Goal: Navigation & Orientation: Find specific page/section

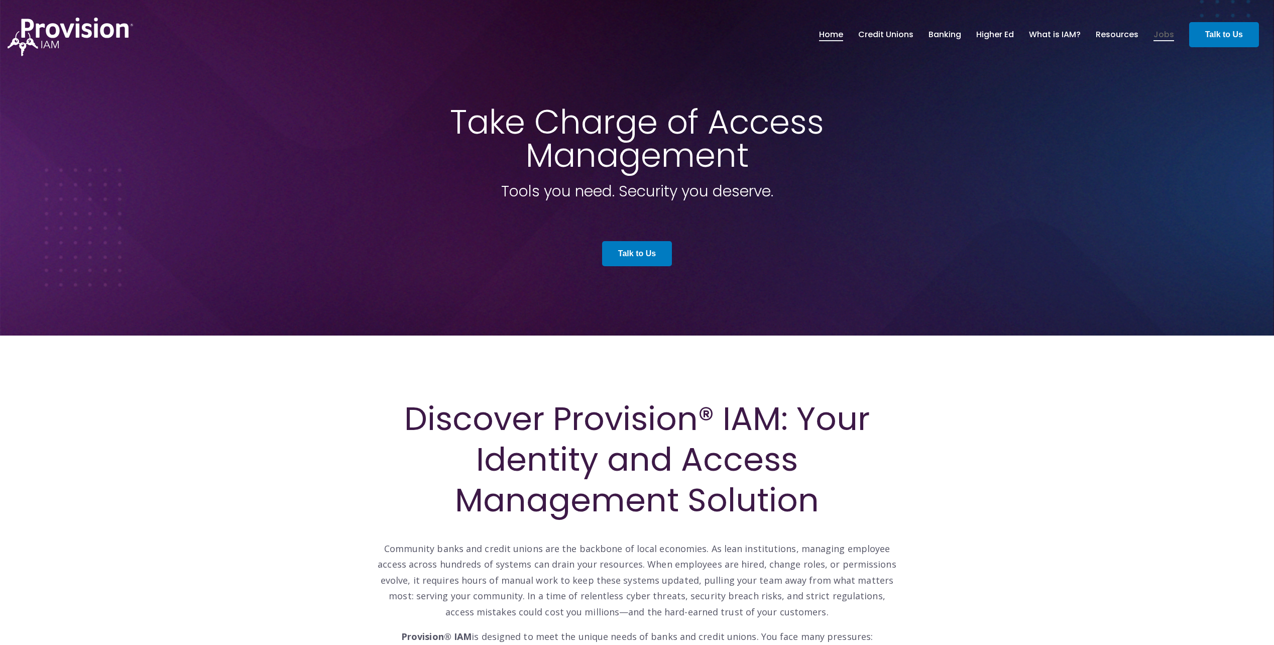
click at [1157, 34] on link "Jobs" at bounding box center [1163, 34] width 21 height 17
click at [1106, 38] on link "Resources" at bounding box center [1116, 34] width 43 height 17
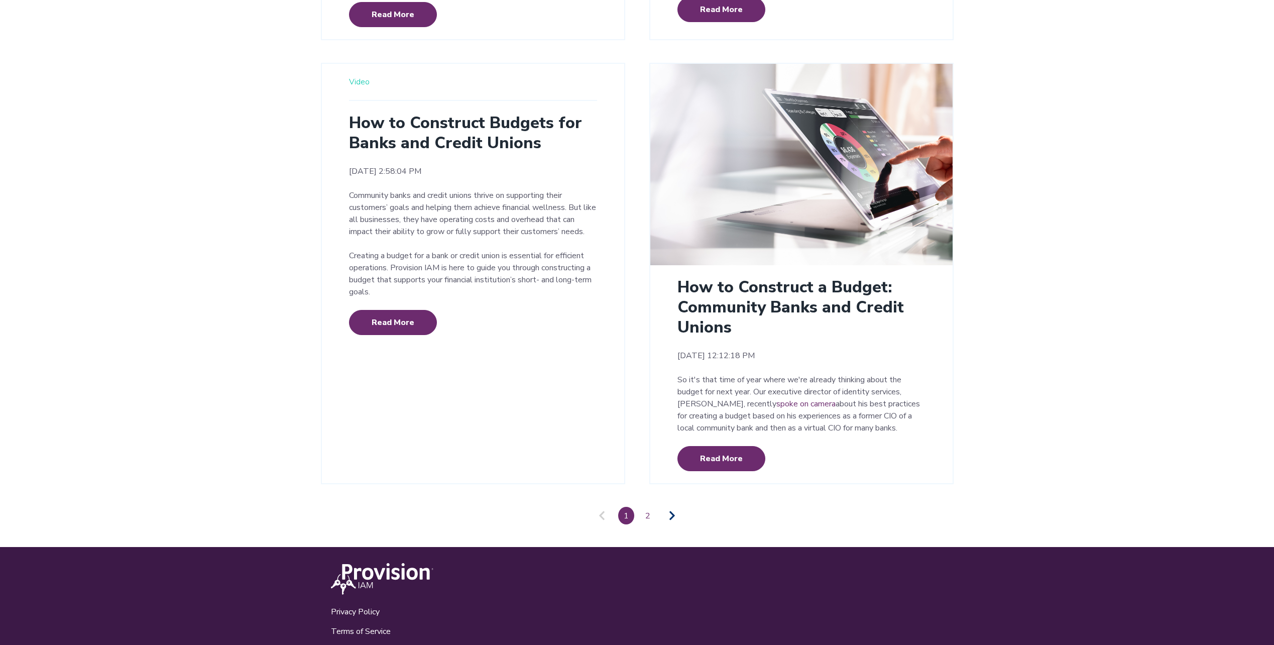
scroll to position [2162, 0]
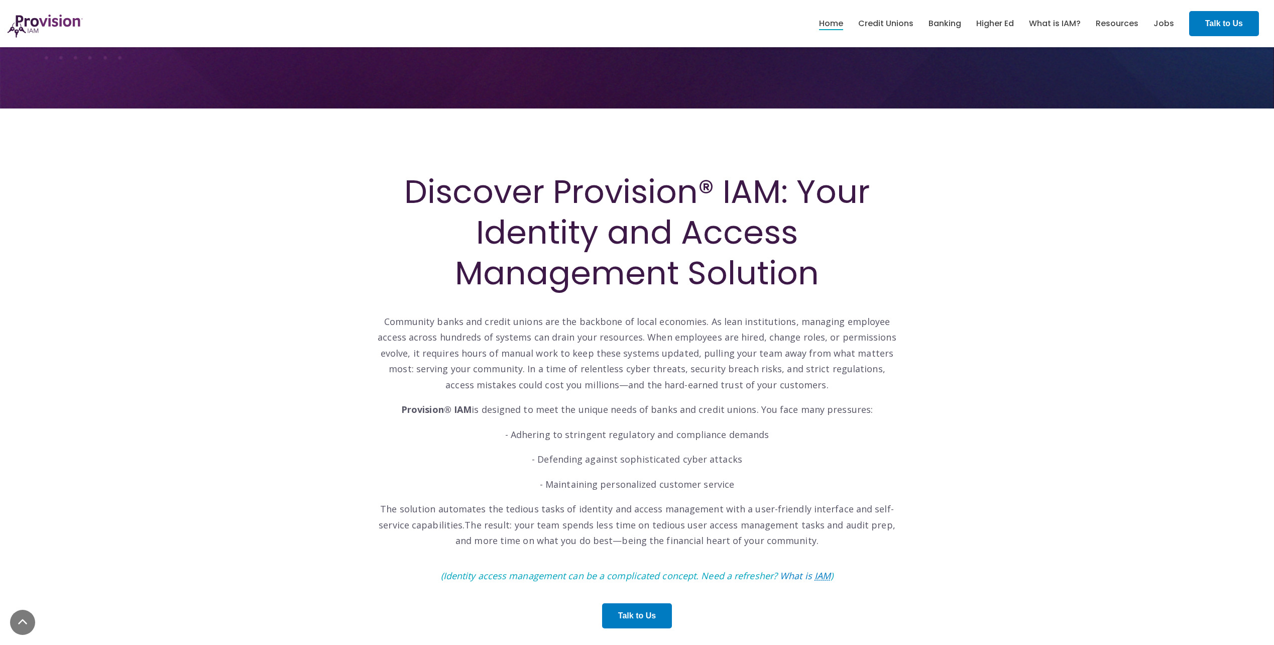
scroll to position [151, 0]
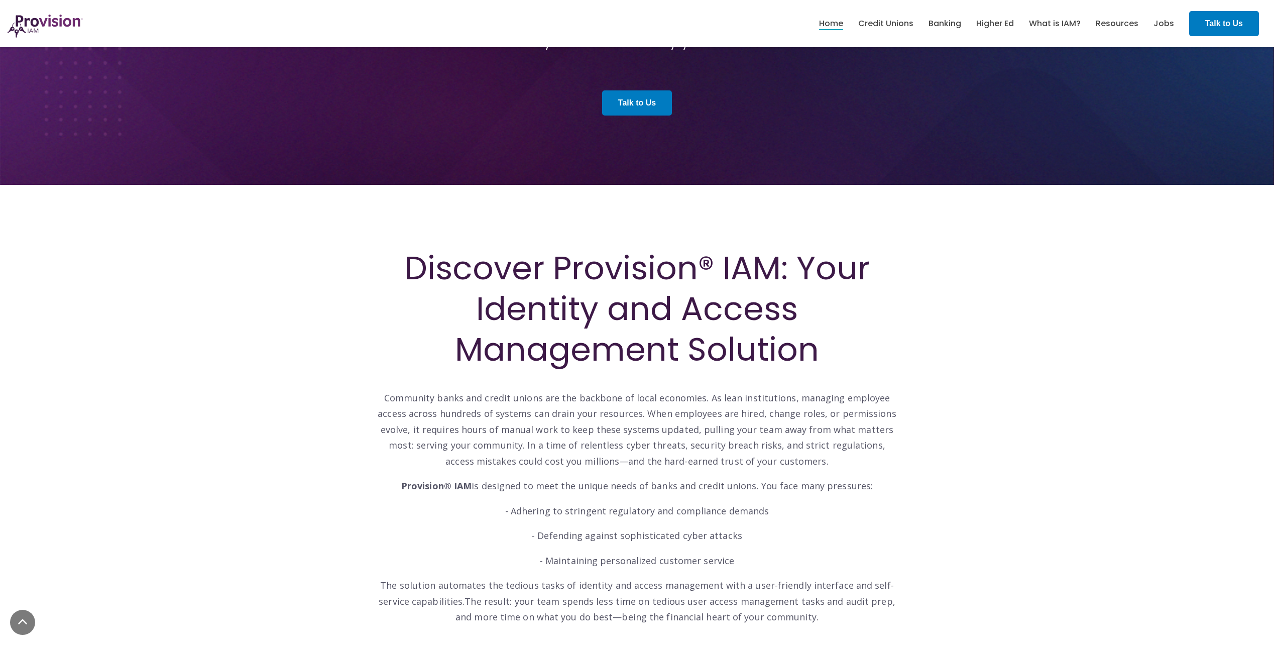
click at [54, 31] on img at bounding box center [45, 26] width 75 height 23
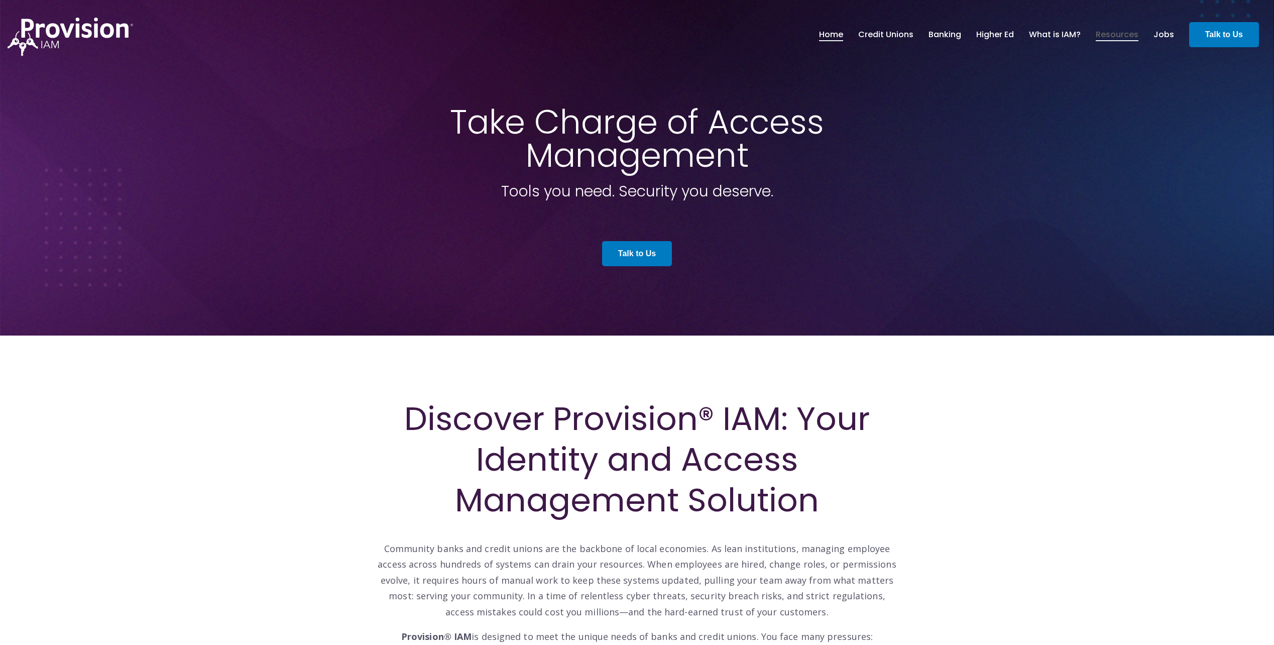
click at [1110, 35] on link "Resources" at bounding box center [1116, 34] width 43 height 17
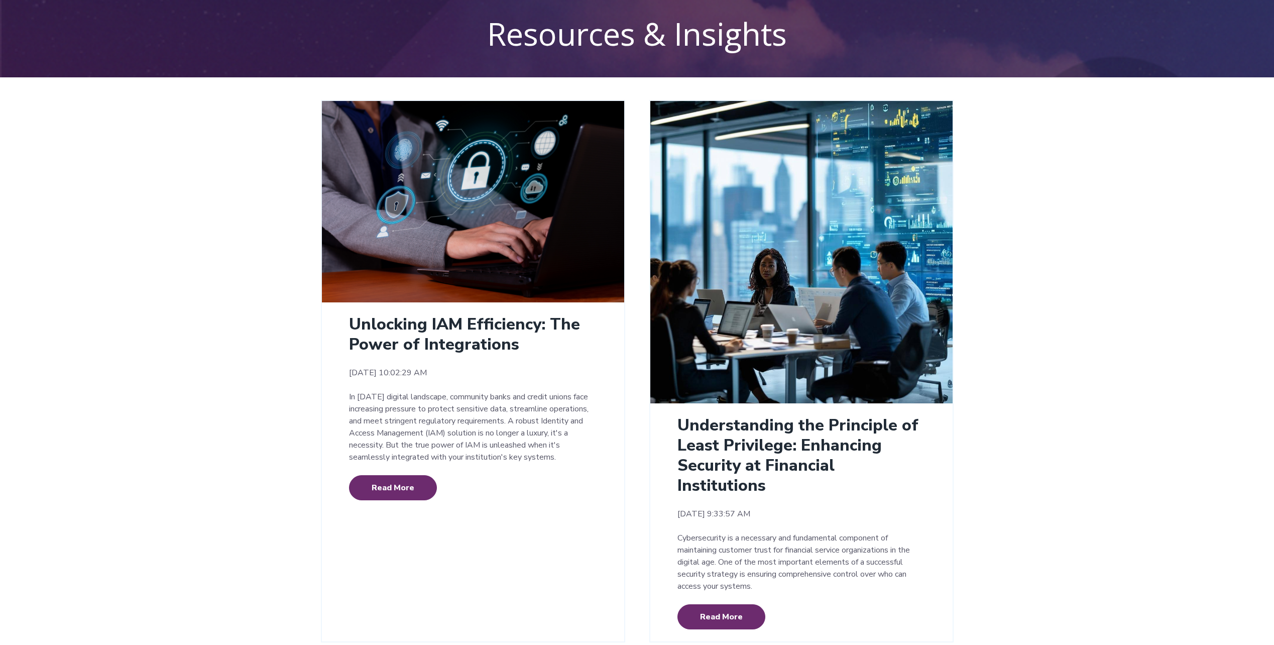
scroll to position [50, 0]
